Goal: Task Accomplishment & Management: Use online tool/utility

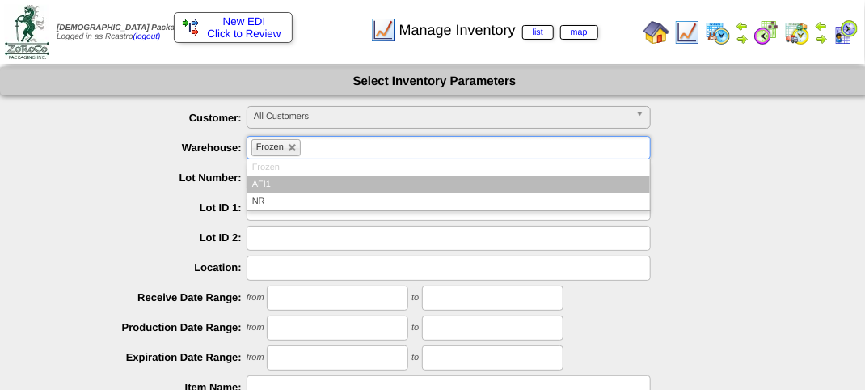
click at [293, 153] on li "Frozen" at bounding box center [275, 147] width 49 height 17
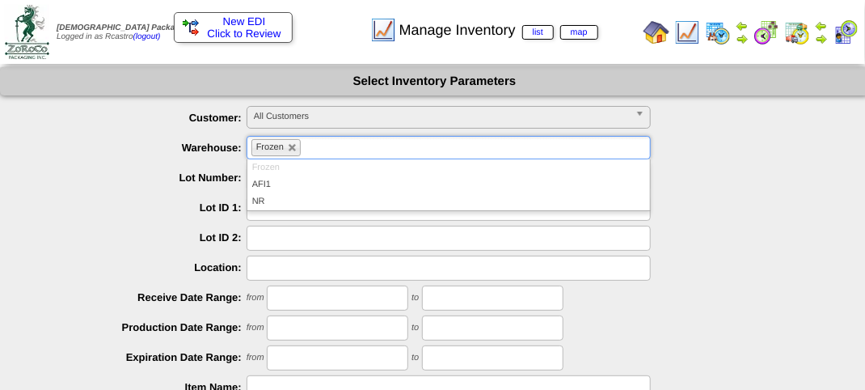
click at [284, 165] on li "Frozen" at bounding box center [448, 167] width 402 height 17
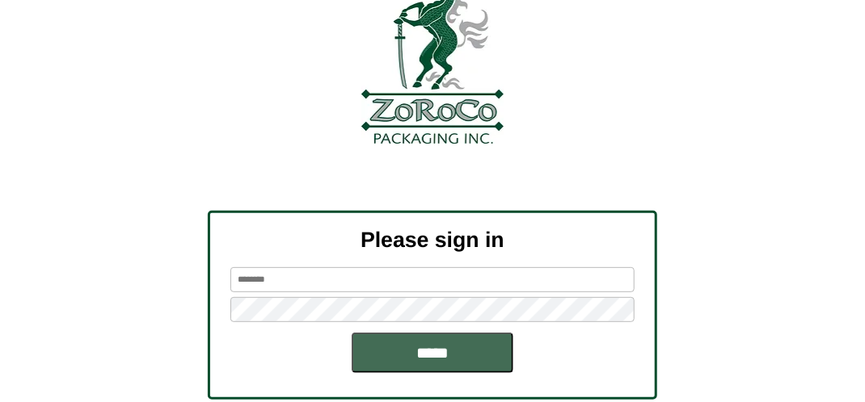
scroll to position [183, 0]
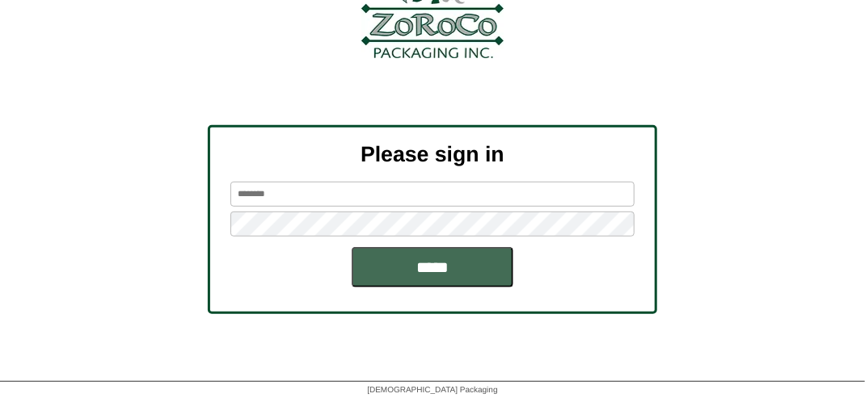
type input "*******"
click at [411, 268] on input "*****" at bounding box center [433, 267] width 162 height 40
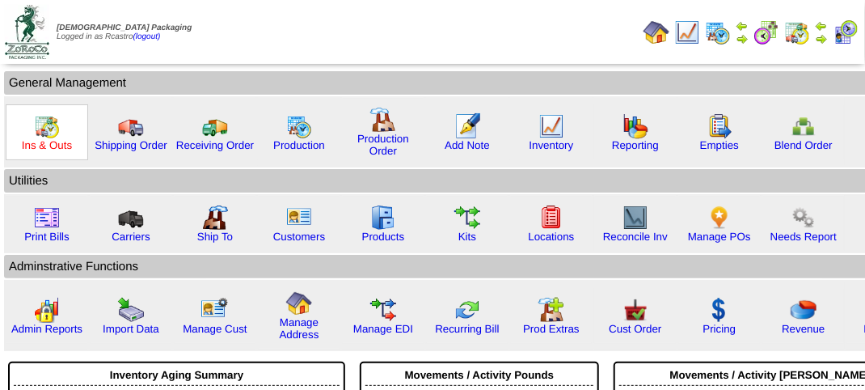
click at [49, 139] on link "Ins & Outs" at bounding box center [47, 145] width 50 height 12
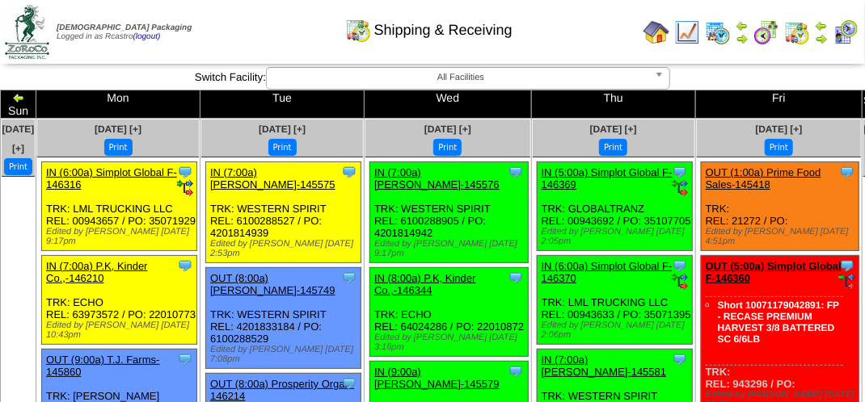
click at [561, 40] on div "Shipping & Receiving" at bounding box center [429, 24] width 494 height 44
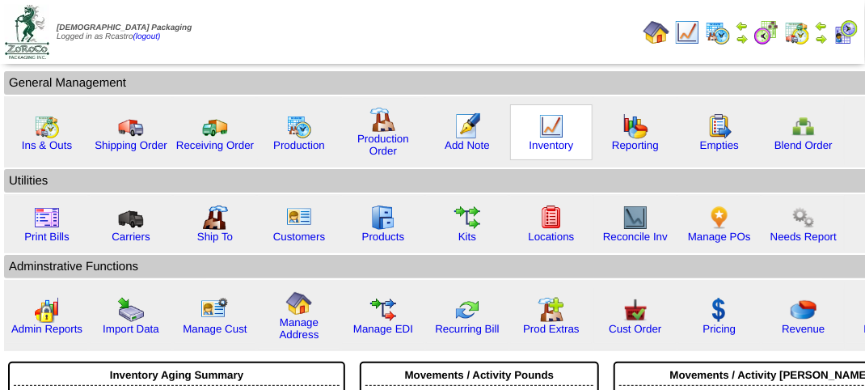
click at [548, 135] on img at bounding box center [551, 126] width 26 height 26
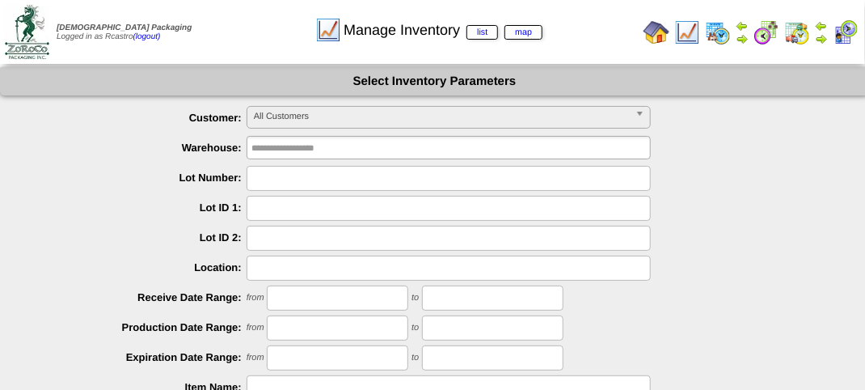
click at [410, 110] on span "All Customers" at bounding box center [441, 116] width 375 height 19
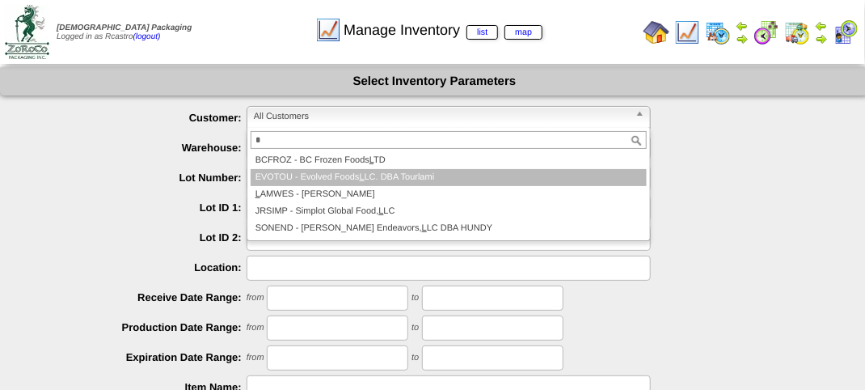
type input "*"
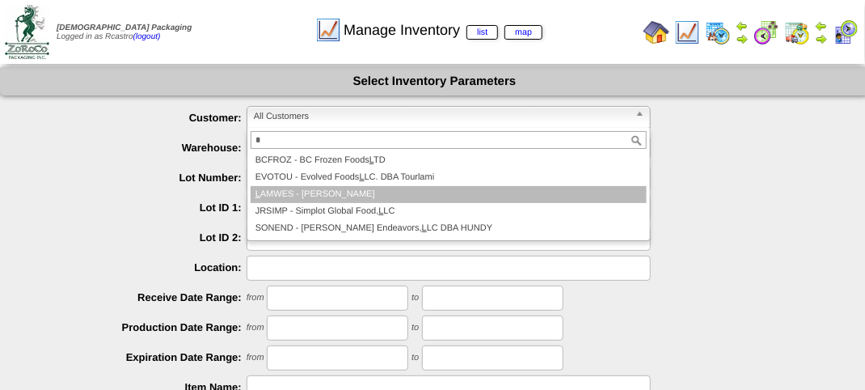
click at [343, 192] on li "L AMWES - Lamb-Weston" at bounding box center [449, 194] width 396 height 17
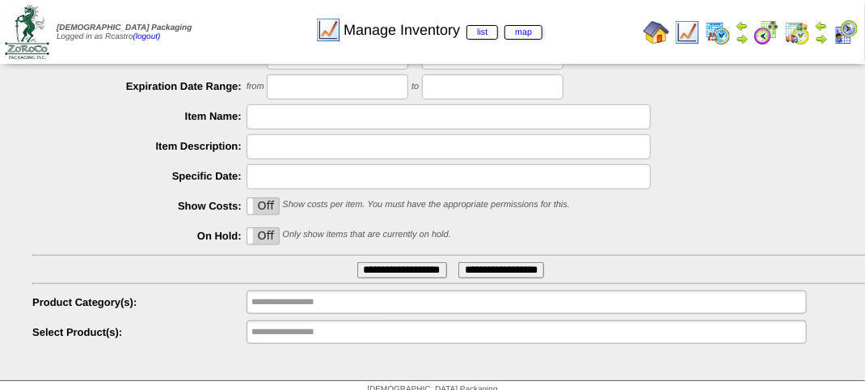
scroll to position [284, 0]
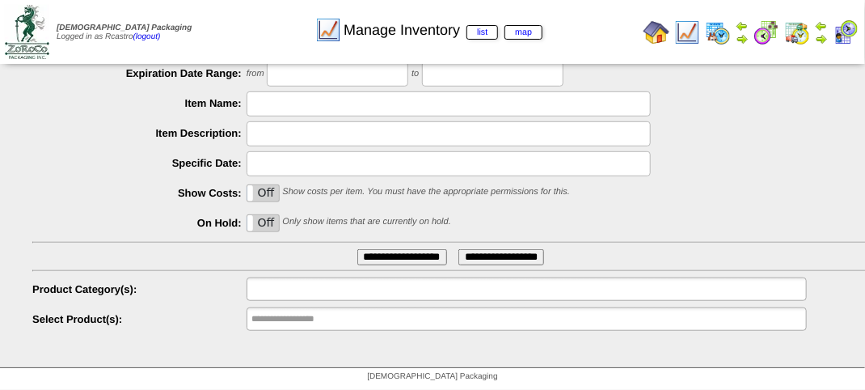
click at [332, 291] on input "text" at bounding box center [302, 289] width 103 height 20
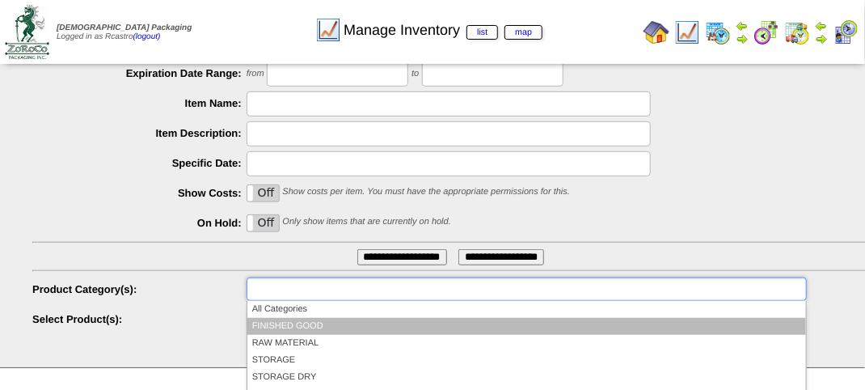
click at [322, 322] on li "FINISHED GOOD" at bounding box center [526, 326] width 558 height 17
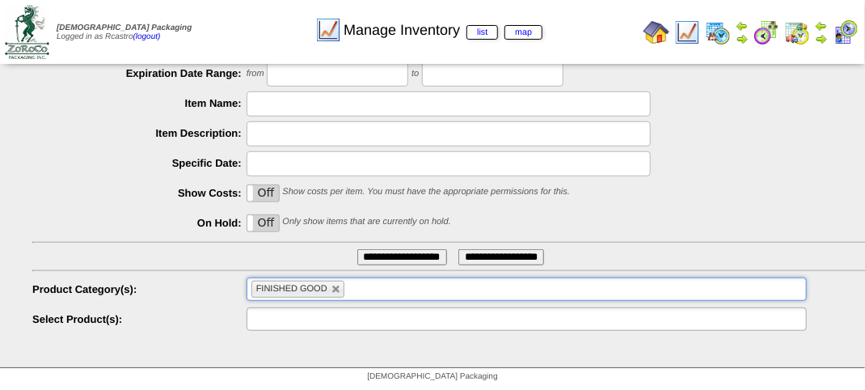
click at [307, 317] on input "text" at bounding box center [302, 319] width 103 height 20
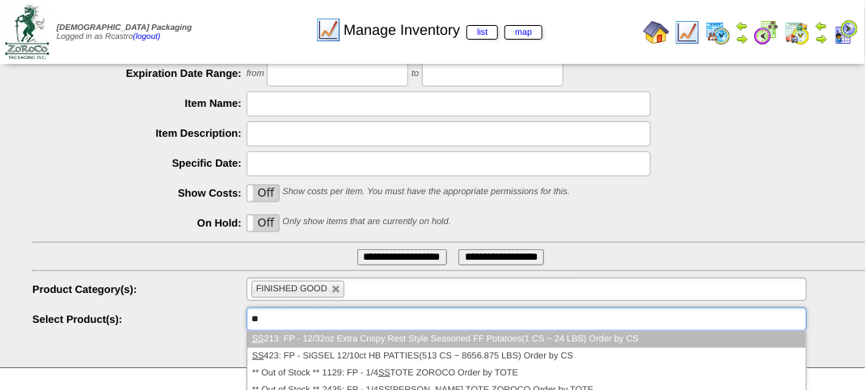
click at [307, 317] on ul "**" at bounding box center [527, 318] width 560 height 23
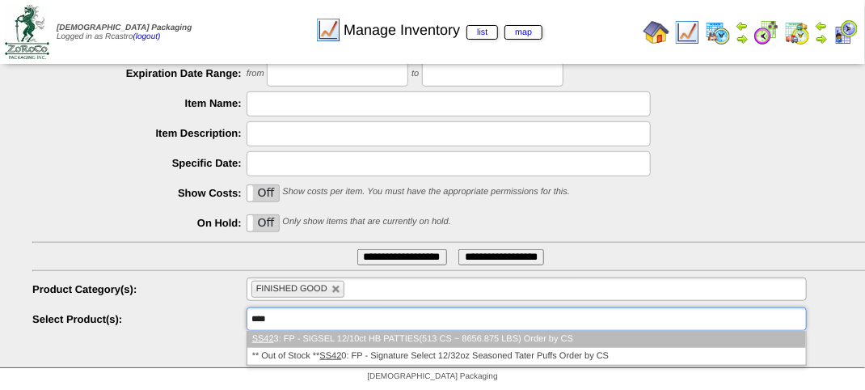
type input "*****"
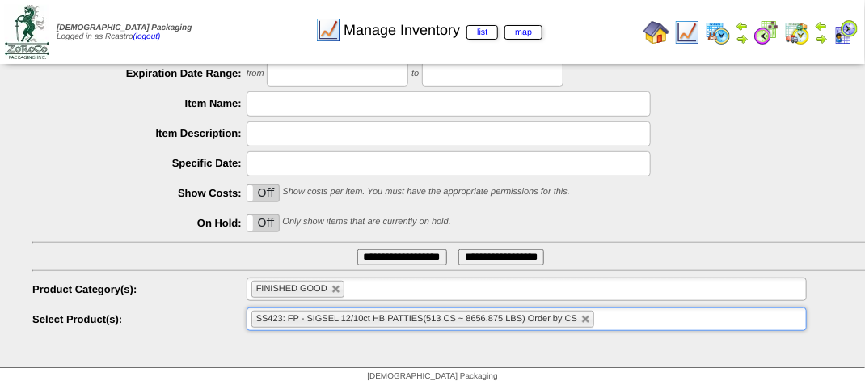
click at [398, 257] on input "**********" at bounding box center [402, 257] width 90 height 16
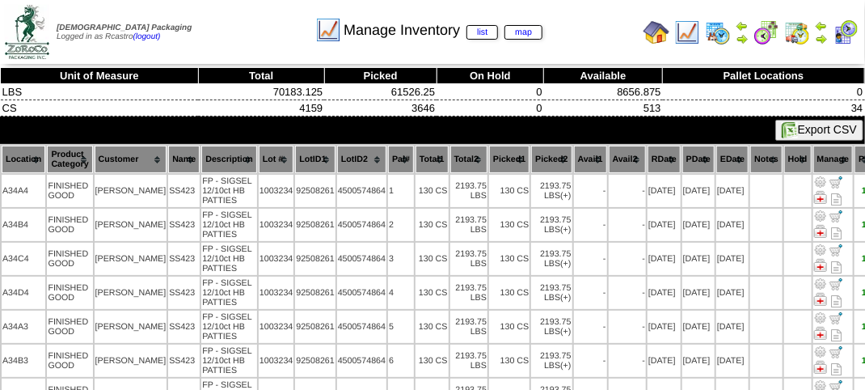
click at [18, 157] on th "Location" at bounding box center [24, 158] width 44 height 27
click at [388, 156] on th "Pal#" at bounding box center [401, 158] width 26 height 27
click at [259, 160] on th "Lot #" at bounding box center [277, 158] width 36 height 27
click at [259, 154] on th "Lot #" at bounding box center [277, 158] width 36 height 27
click at [259, 152] on th "Lot #" at bounding box center [277, 158] width 36 height 27
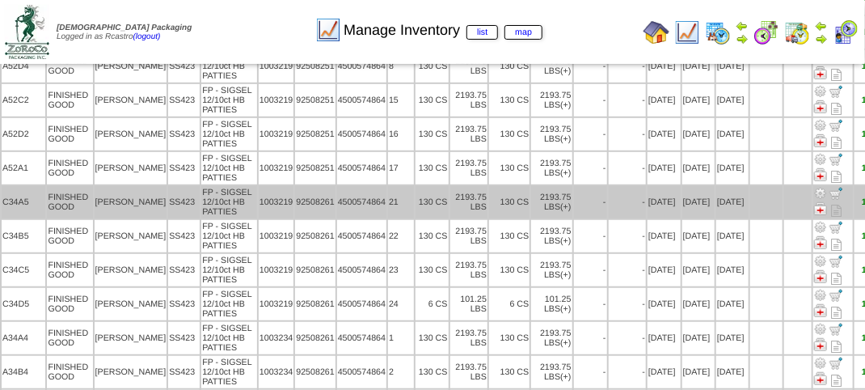
scroll to position [404, 0]
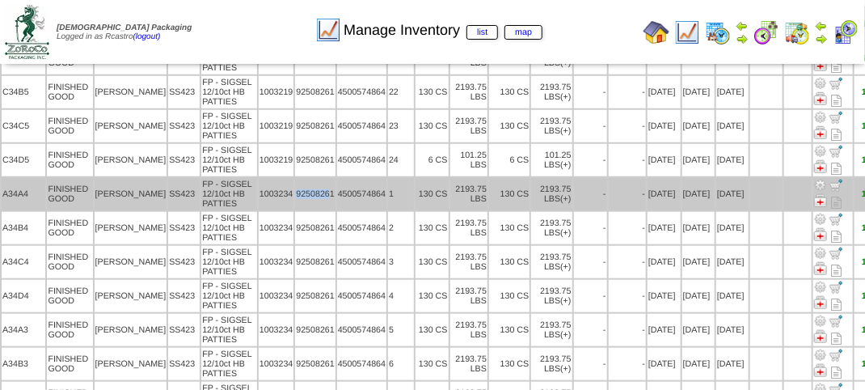
drag, startPoint x: 267, startPoint y: 180, endPoint x: 301, endPoint y: 183, distance: 34.9
click at [301, 183] on td "92508261" at bounding box center [315, 194] width 40 height 32
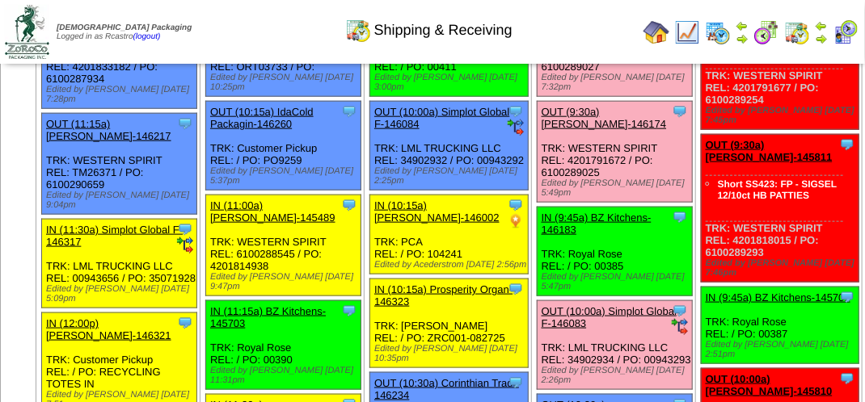
scroll to position [485, 0]
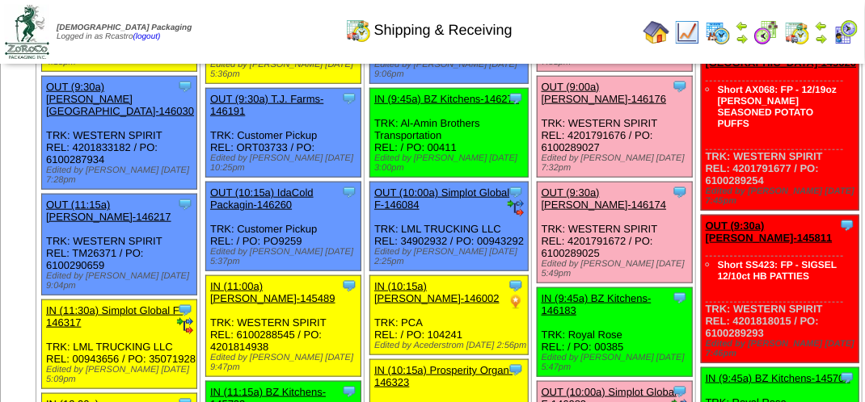
click at [470, 160] on div "Clone Item IN (9:45a) BZ Kitchens-146279 BZ Kitchens ScheduleID: 146279 720 LBS…" at bounding box center [449, 133] width 158 height 89
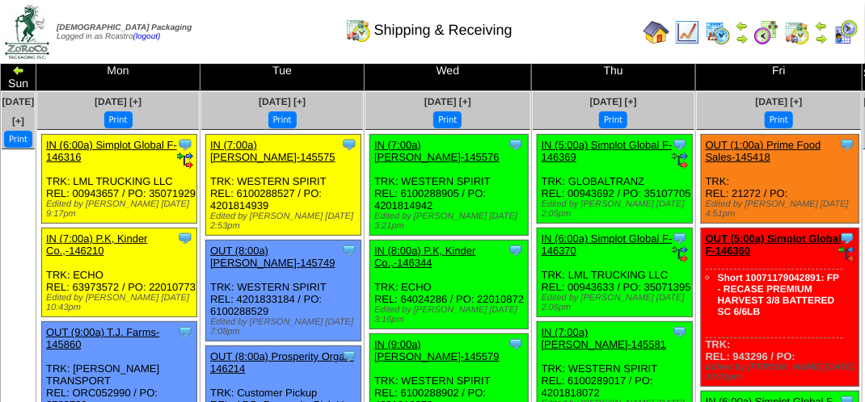
scroll to position [0, 0]
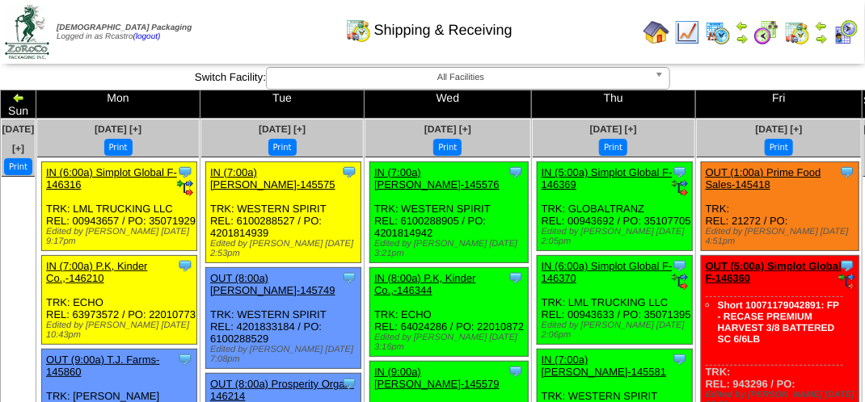
click at [824, 37] on img at bounding box center [821, 38] width 13 height 13
click at [584, 26] on div "Customer Shipping Calendar" at bounding box center [429, 24] width 494 height 44
click at [851, 38] on img at bounding box center [845, 32] width 26 height 26
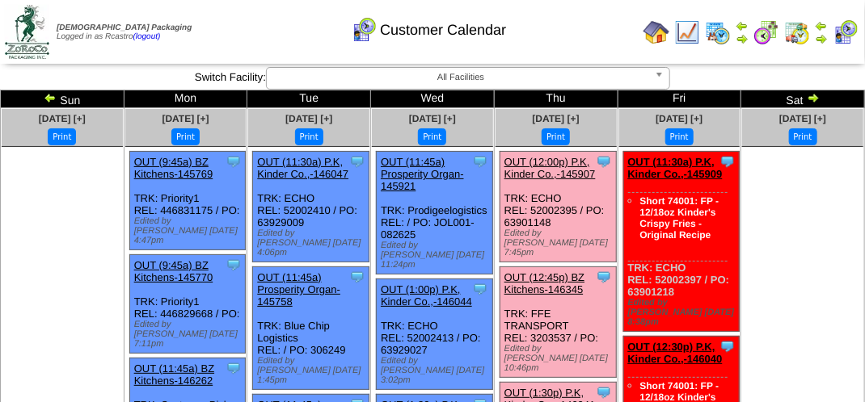
click at [279, 47] on td "Print All" at bounding box center [434, 32] width 406 height 61
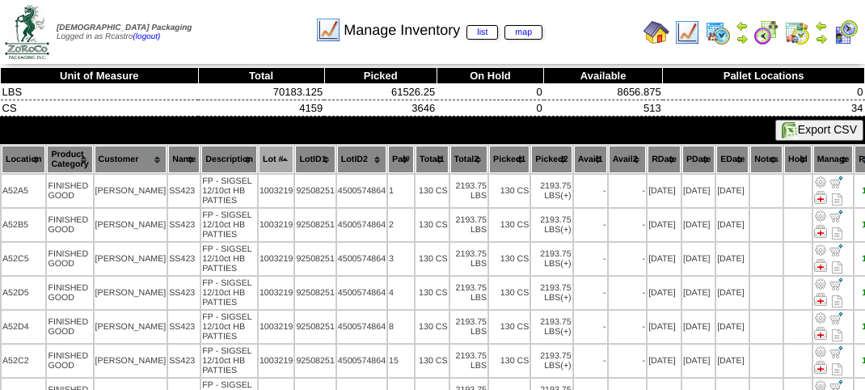
scroll to position [404, 0]
